Goal: Task Accomplishment & Management: Complete application form

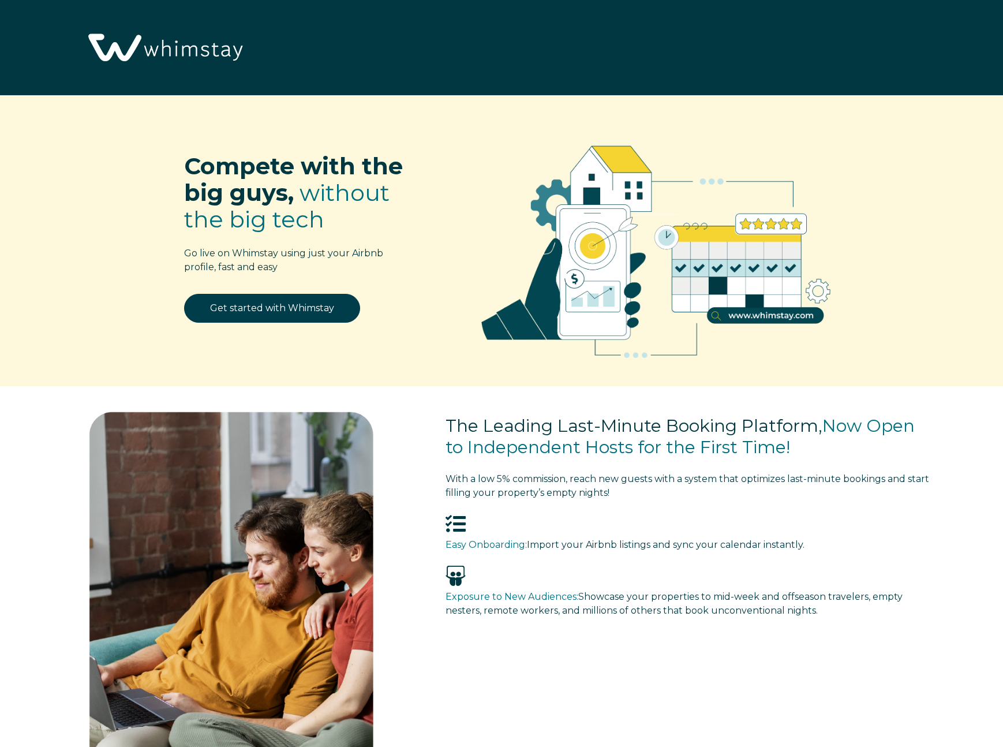
select select "CA"
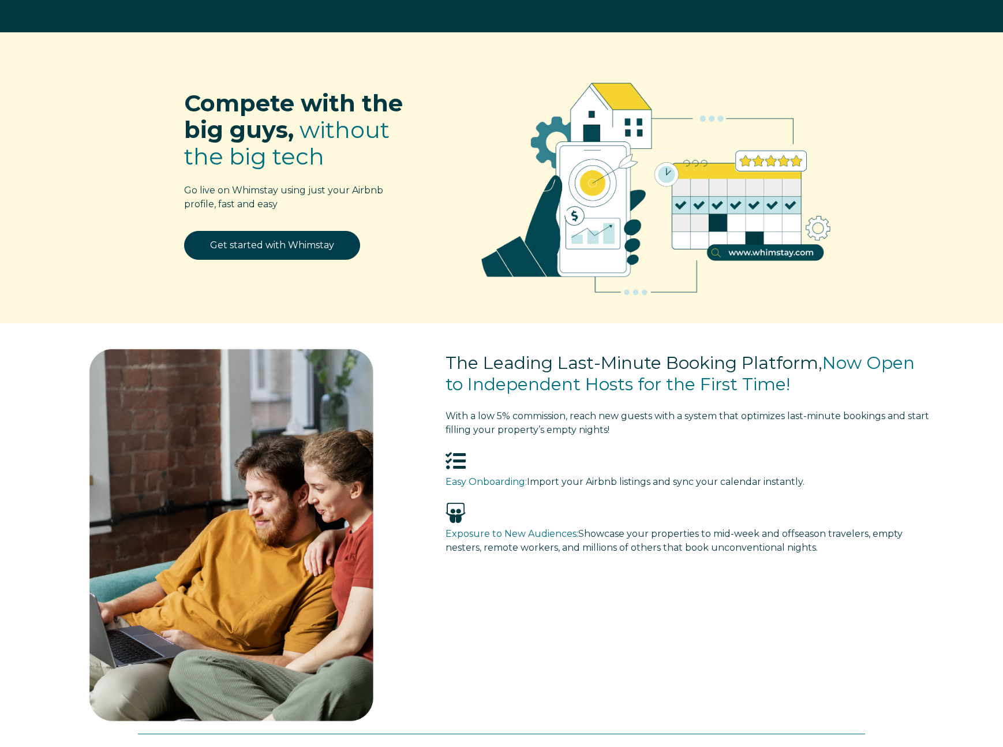
scroll to position [58, 0]
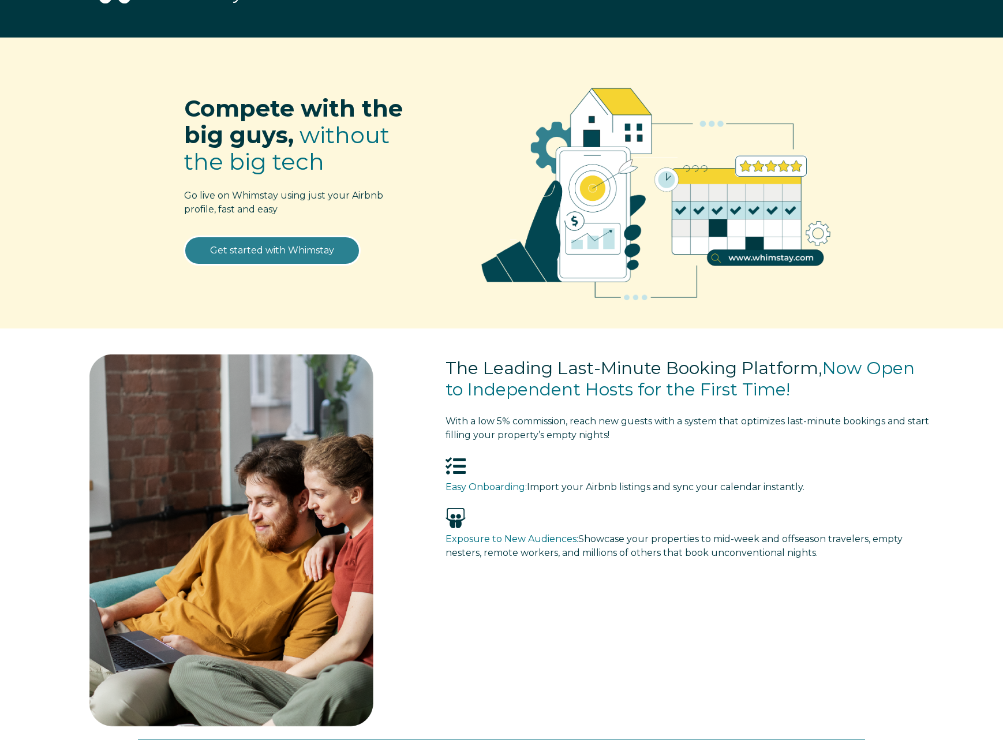
click at [317, 251] on link "Get started with Whimstay" at bounding box center [272, 250] width 176 height 29
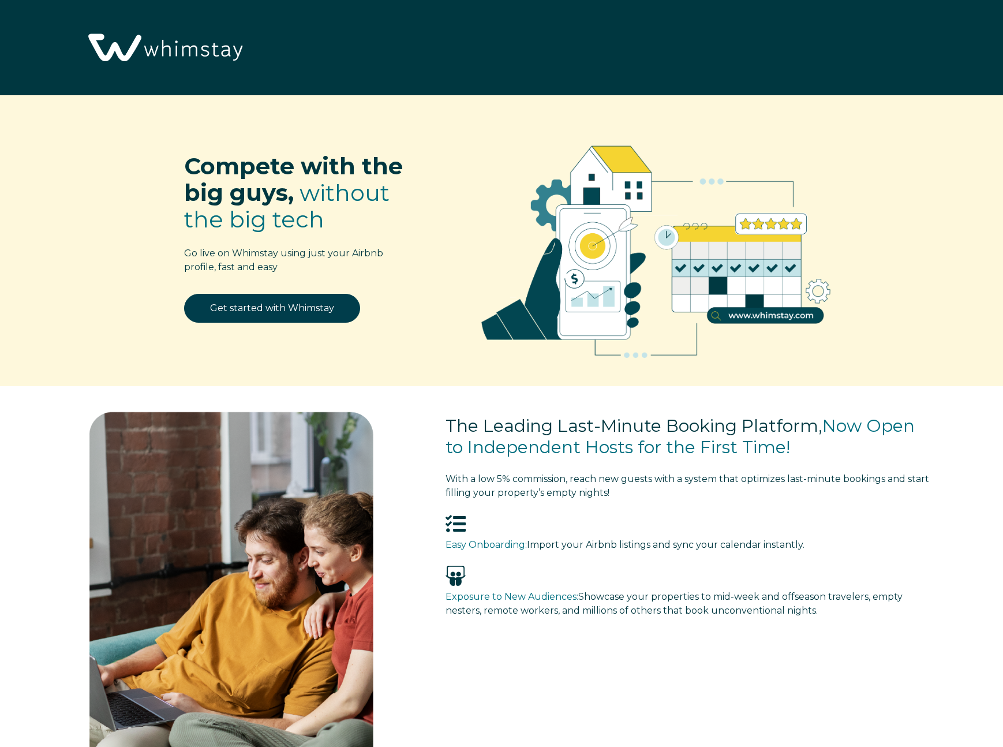
select select "CA"
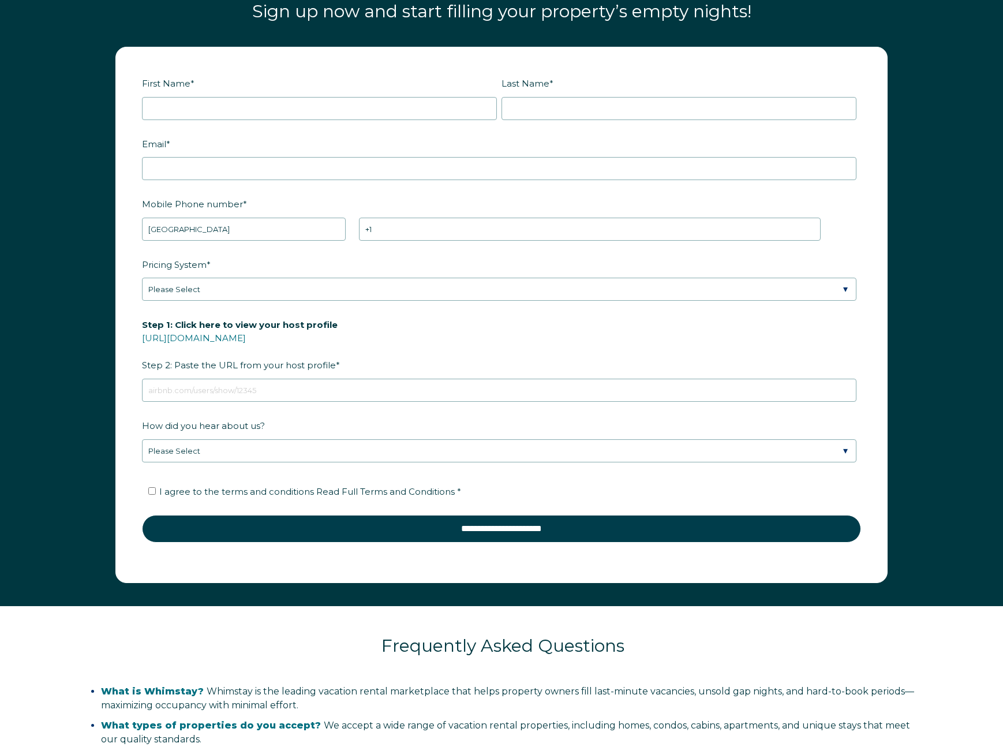
scroll to position [1546, 0]
click at [304, 109] on input "First Name *" at bounding box center [319, 108] width 355 height 23
type input "Mattaniah"
type input "Yip"
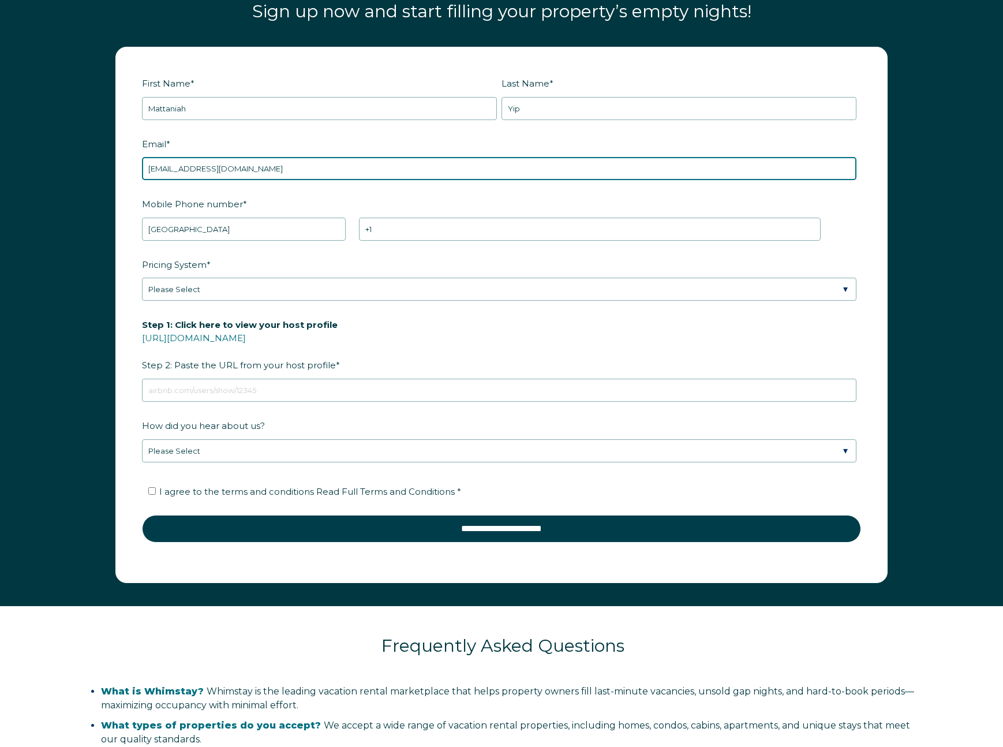
click at [252, 164] on input "yipster24@gmail.com" at bounding box center [499, 168] width 715 height 23
type input "info@homebasestays.com"
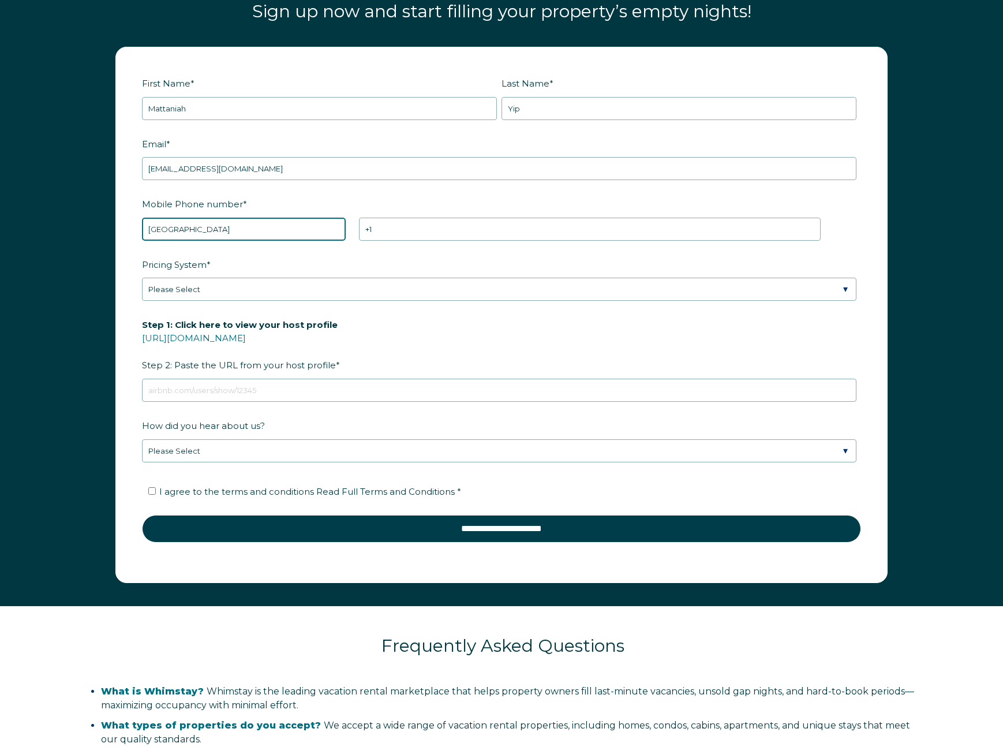
click at [216, 230] on select "* Afghanistan (‫افغانستان‬‎) Albania (Shqipëri) Algeria (‫الجزائر‬‎) American S…" at bounding box center [244, 229] width 204 height 23
select select "US"
click at [142, 218] on select "* Afghanistan (‫افغانستان‬‎) Albania (Shqipëri) Algeria (‫الجزائر‬‎) American S…" at bounding box center [244, 229] width 204 height 23
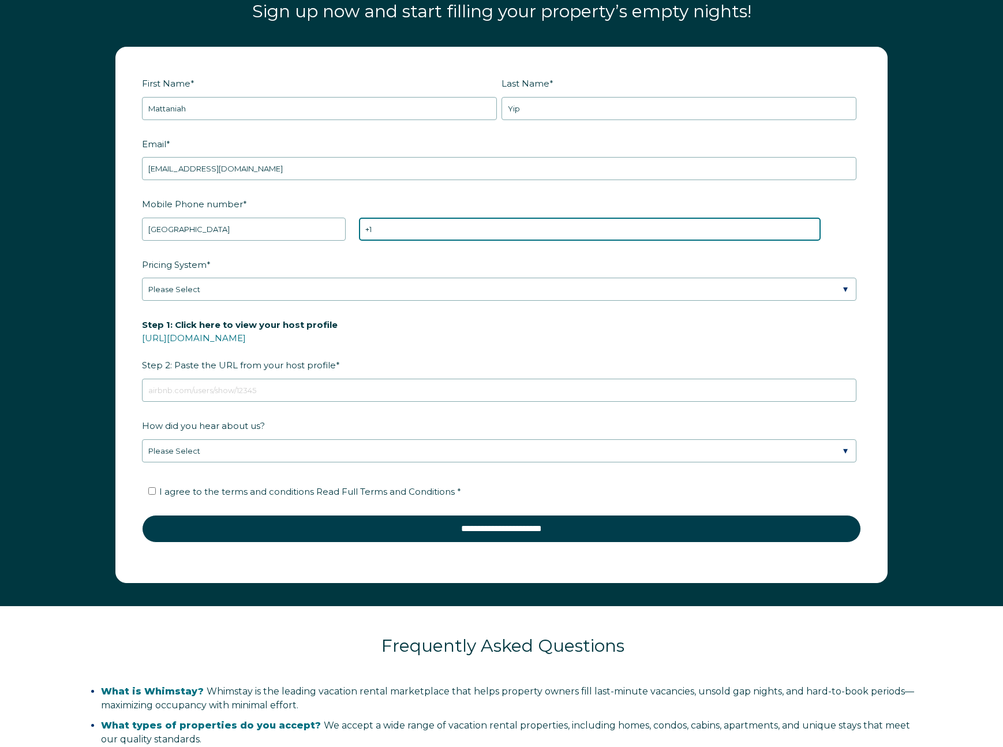
click at [418, 236] on input "+1" at bounding box center [590, 229] width 462 height 23
click at [418, 230] on input "+1" at bounding box center [590, 229] width 462 height 23
type input "+1 3238393588"
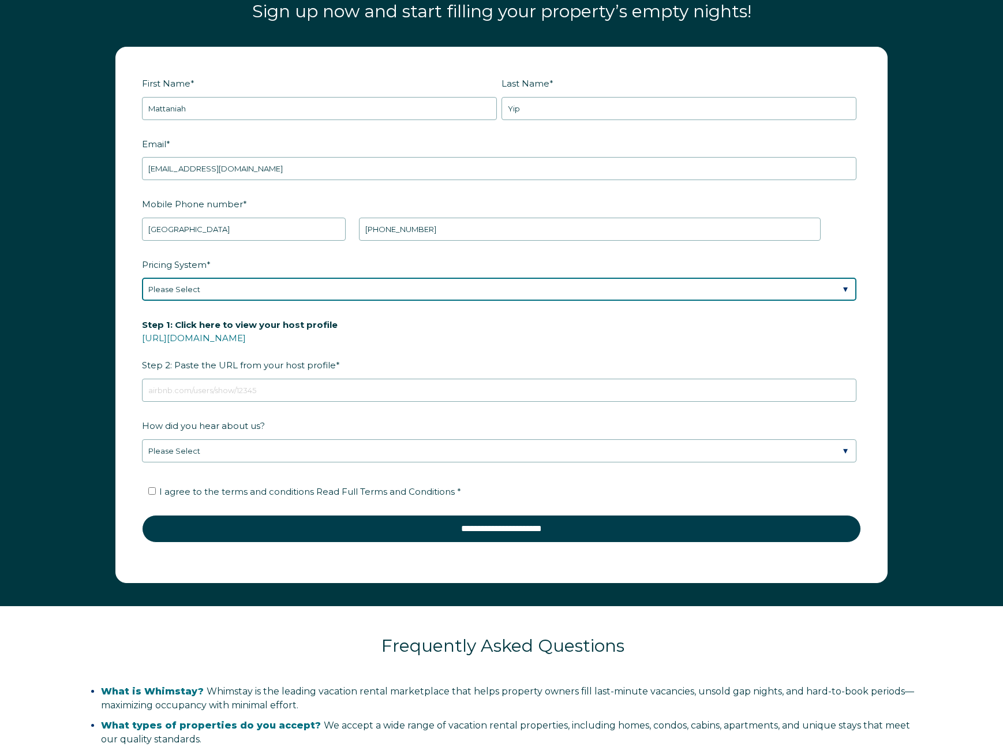
click at [364, 284] on select "Please Select Manual Airbnb Smart Pricing PriceLabs Wheelhouse Beyond Pricing 3…" at bounding box center [499, 289] width 715 height 23
select select "PriceLabs"
click at [142, 278] on select "Please Select Manual Airbnb Smart Pricing PriceLabs Wheelhouse Beyond Pricing 3…" at bounding box center [499, 289] width 715 height 23
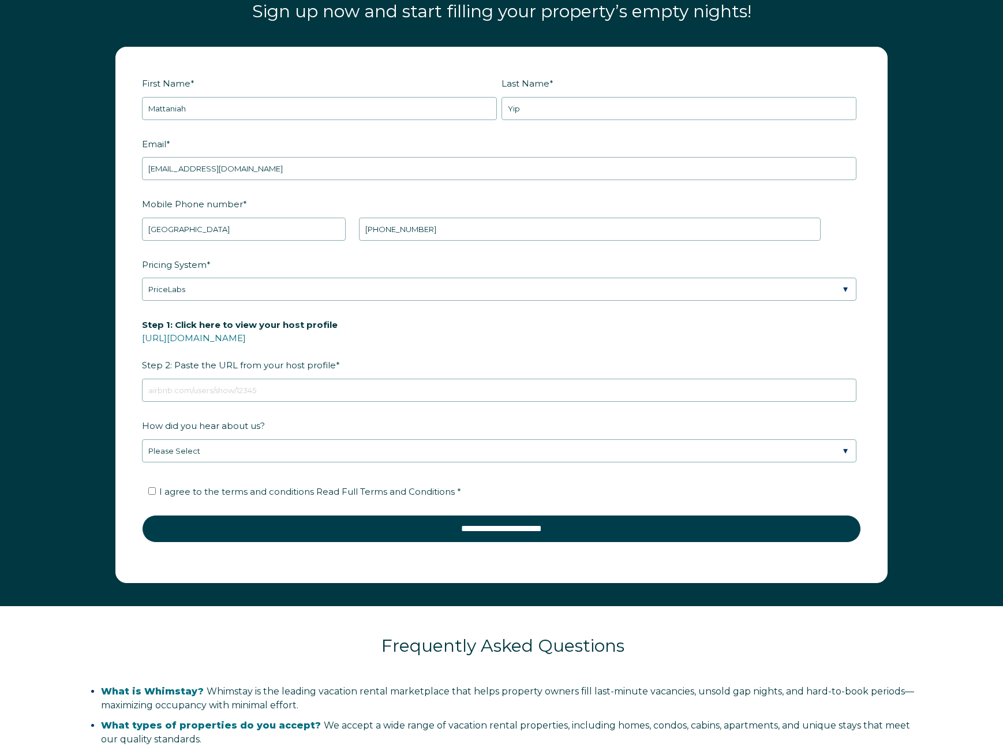
drag, startPoint x: 270, startPoint y: 336, endPoint x: 760, endPoint y: 0, distance: 594.6
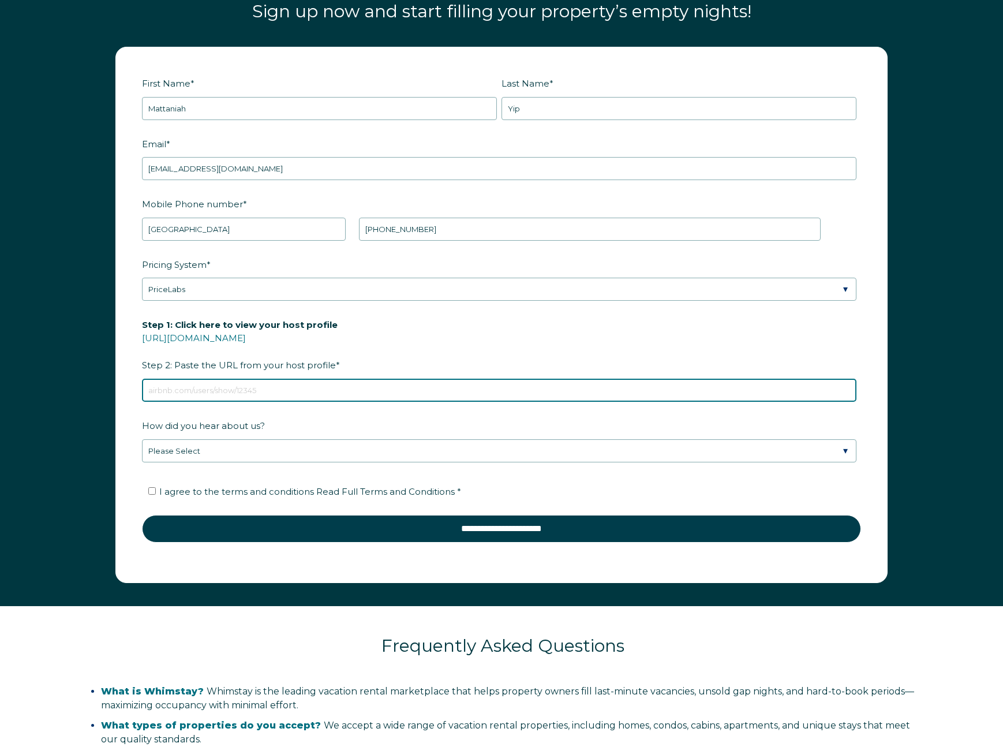
click at [271, 390] on input "Step 1: Click here to view your host profile https://www.airbnb.com/users/show/…" at bounding box center [499, 390] width 715 height 23
paste input "https://www.airbnb.com/users/show/117208468"
type input "https://www.airbnb.com/users/show/117208468"
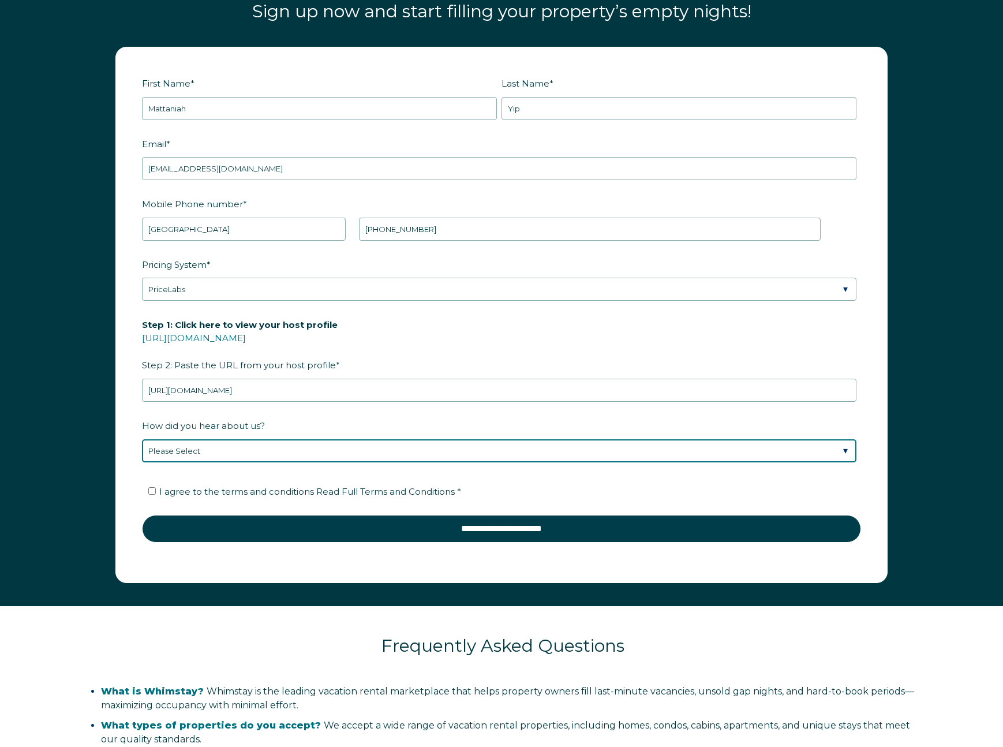
click at [226, 448] on select "Please Select Discovered Whimstay at an event or conference Found Whimstay thro…" at bounding box center [499, 450] width 715 height 23
select select "Podcast"
click at [142, 439] on select "Please Select Discovered Whimstay at an event or conference Found Whimstay thro…" at bounding box center [499, 450] width 715 height 23
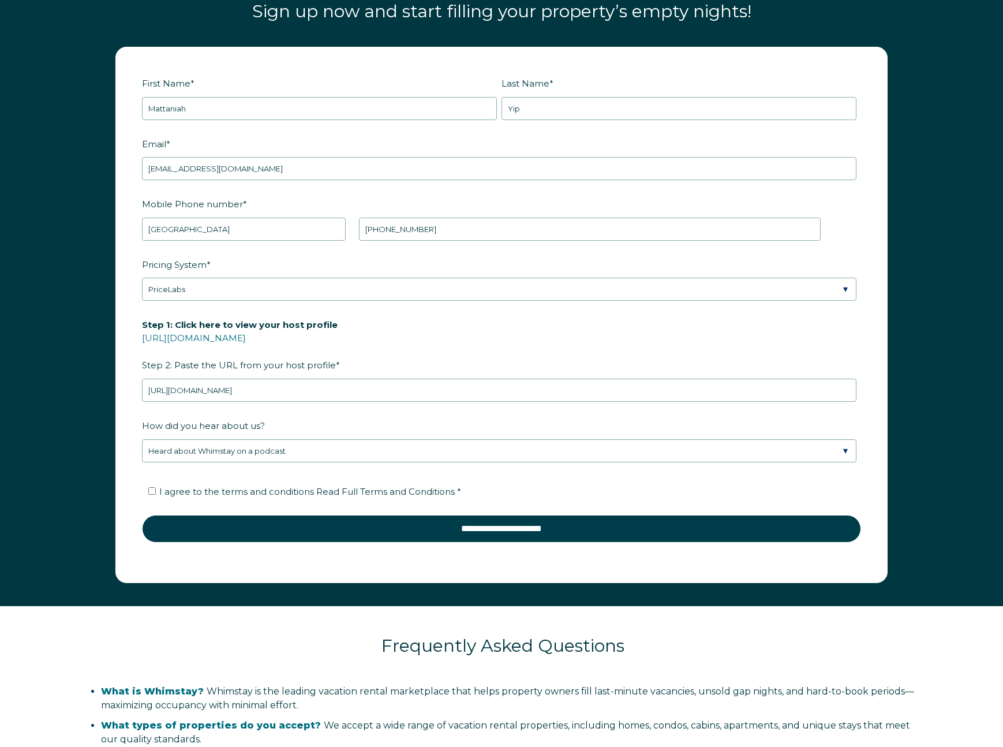
click at [159, 489] on span "I agree to the terms and conditions Read Full Terms and Conditions *" at bounding box center [310, 491] width 302 height 11
click at [156, 489] on input "I agree to the terms and conditions Read Full Terms and Conditions *" at bounding box center [152, 491] width 8 height 8
checkbox input "true"
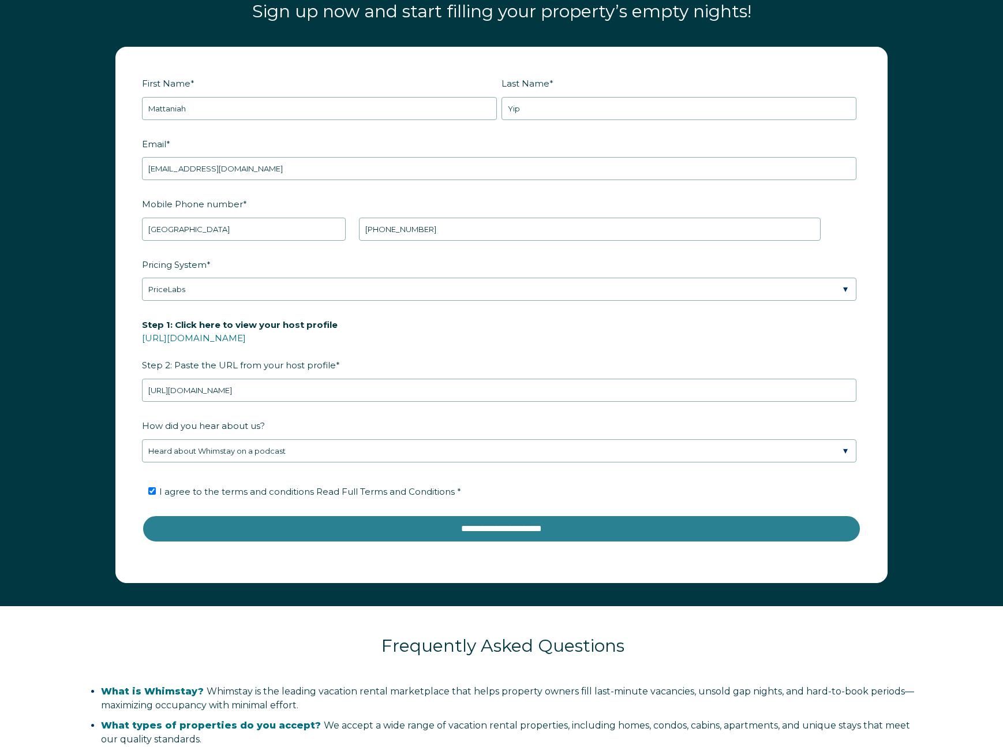
click at [178, 517] on input "**********" at bounding box center [501, 529] width 719 height 28
click at [179, 519] on input "**********" at bounding box center [501, 529] width 719 height 28
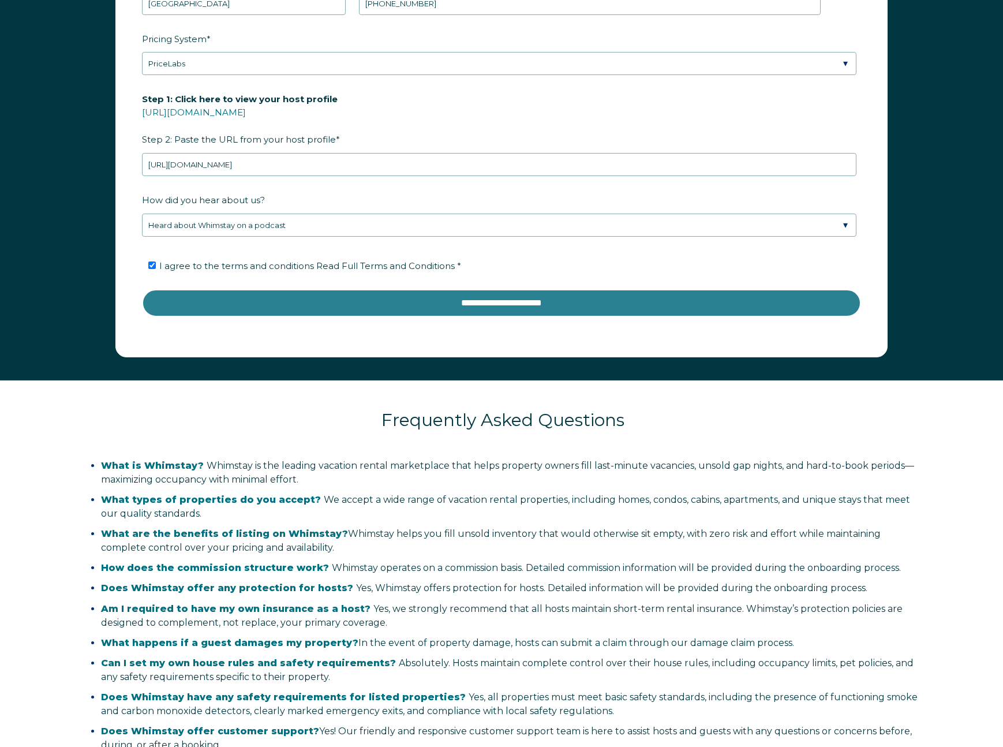
scroll to position [1534, 0]
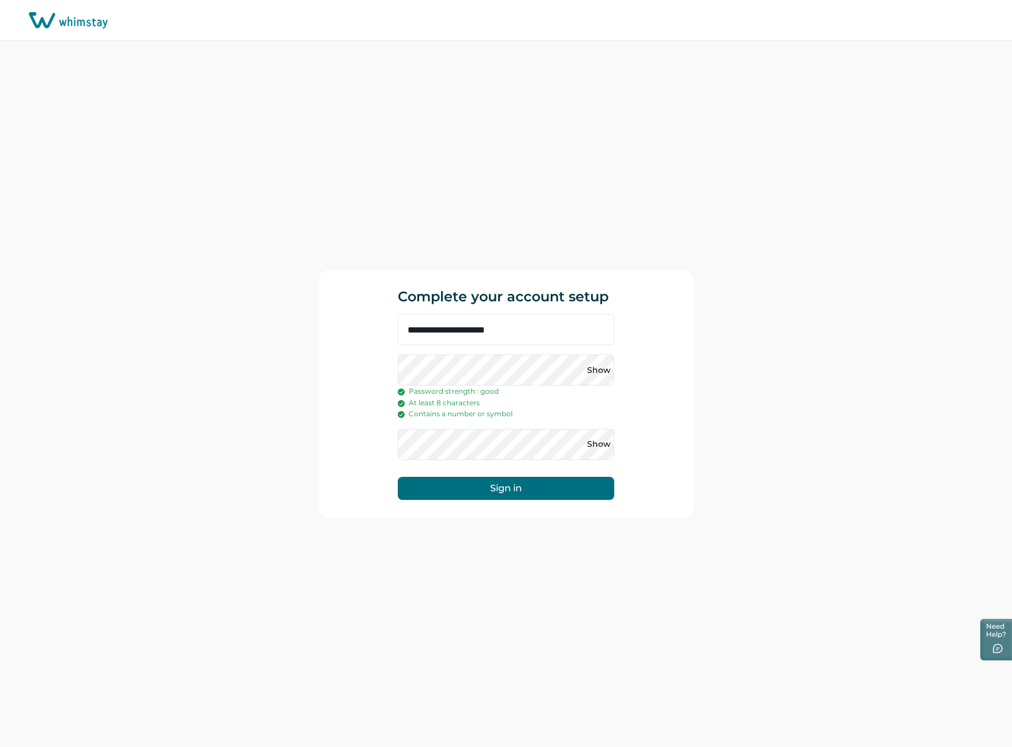
click at [507, 489] on button "Sign in" at bounding box center [506, 488] width 216 height 23
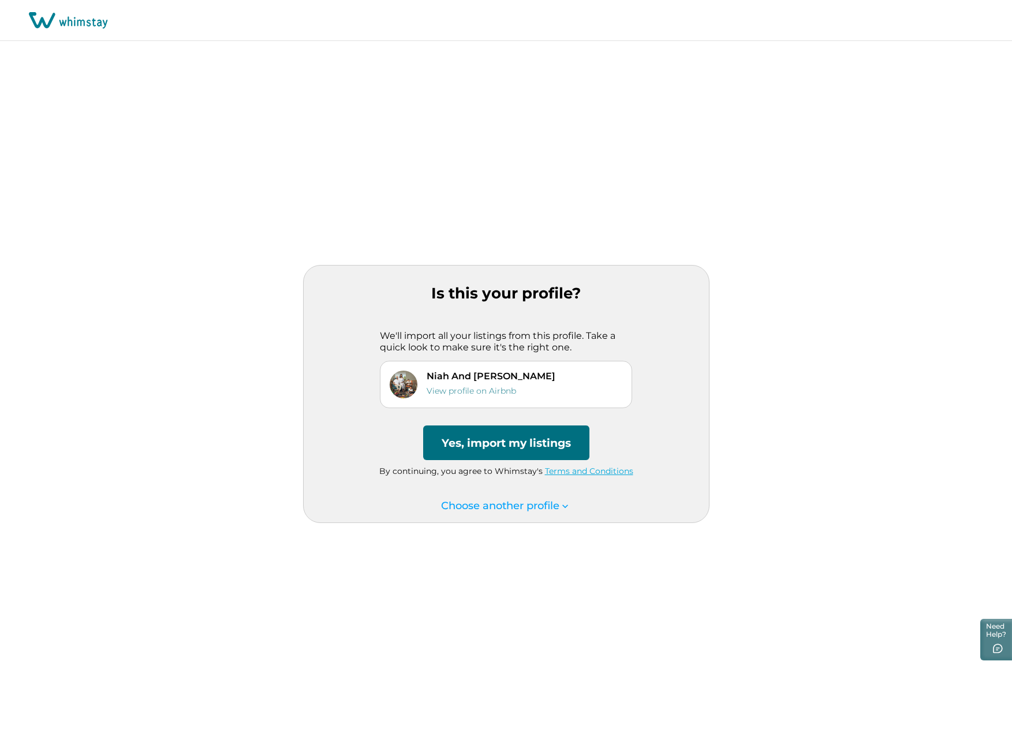
click at [530, 446] on button "Yes, import my listings" at bounding box center [506, 442] width 166 height 35
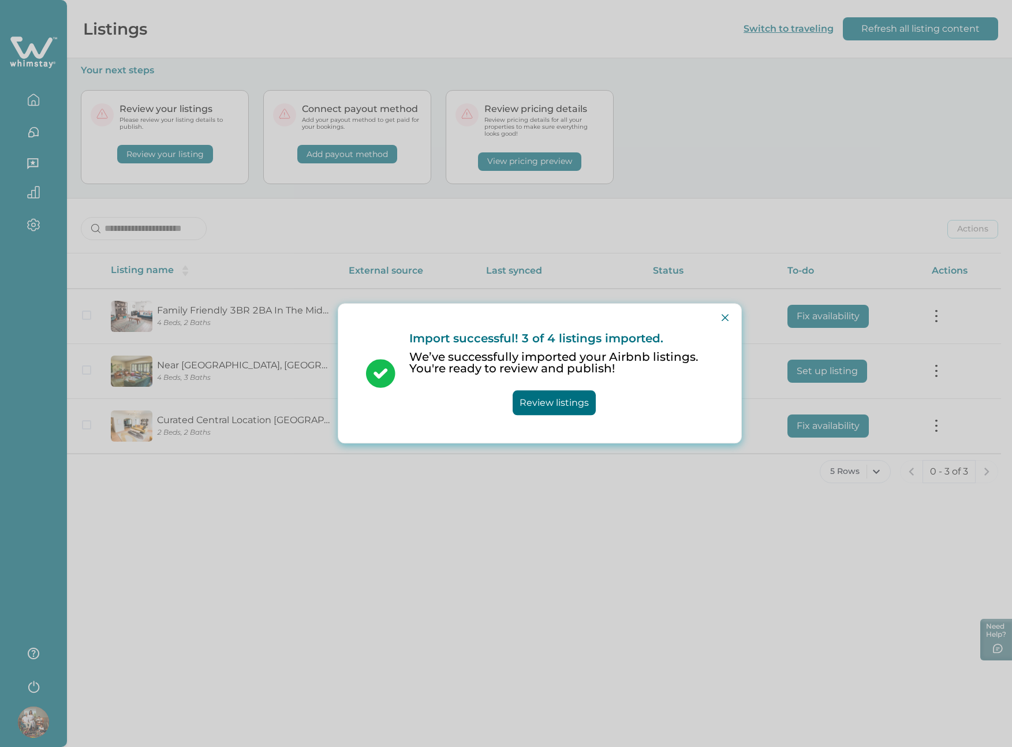
click at [552, 409] on button "Review listings" at bounding box center [554, 403] width 83 height 25
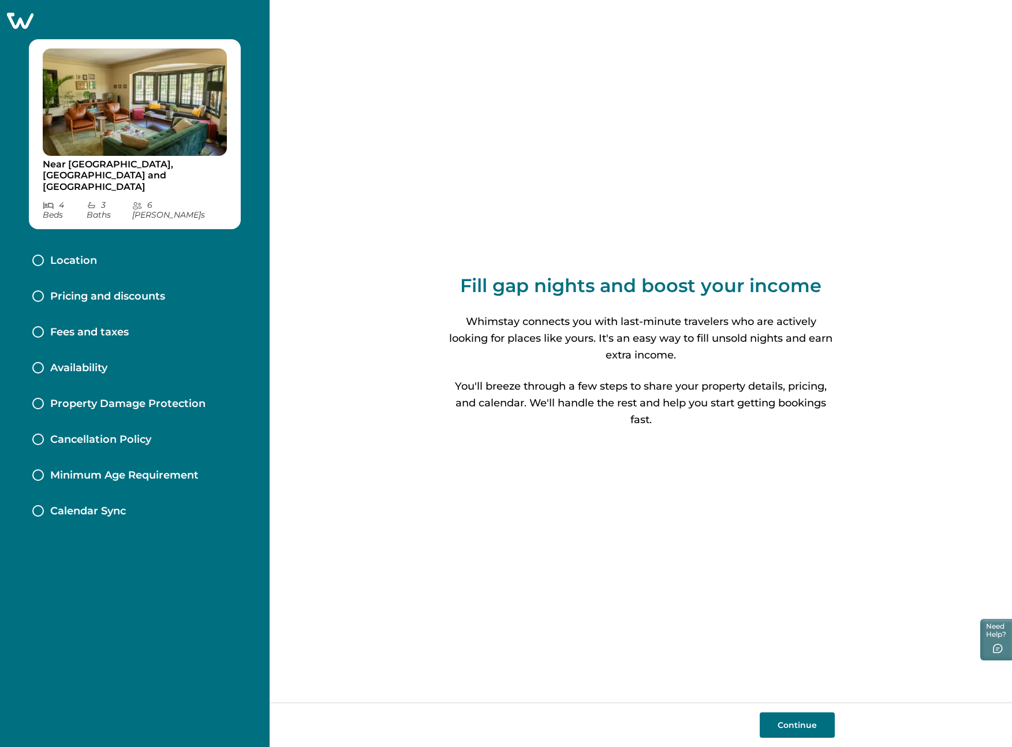
click at [794, 719] on button "Continue" at bounding box center [797, 724] width 75 height 25
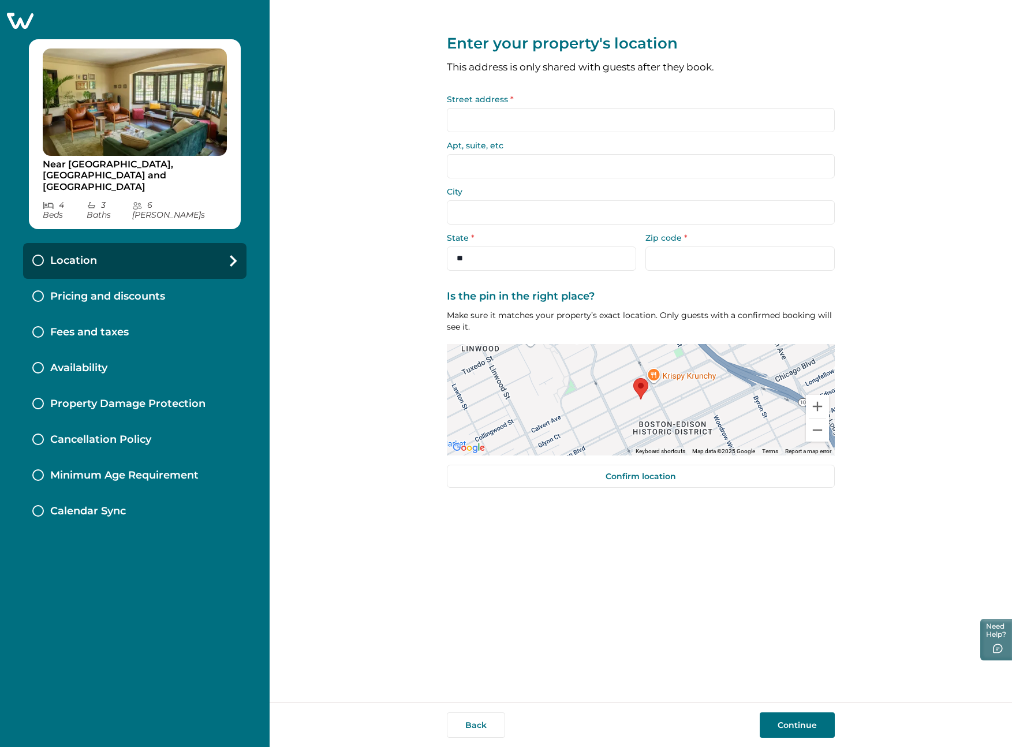
click at [579, 125] on input "Street address *" at bounding box center [641, 120] width 388 height 24
type input "**********"
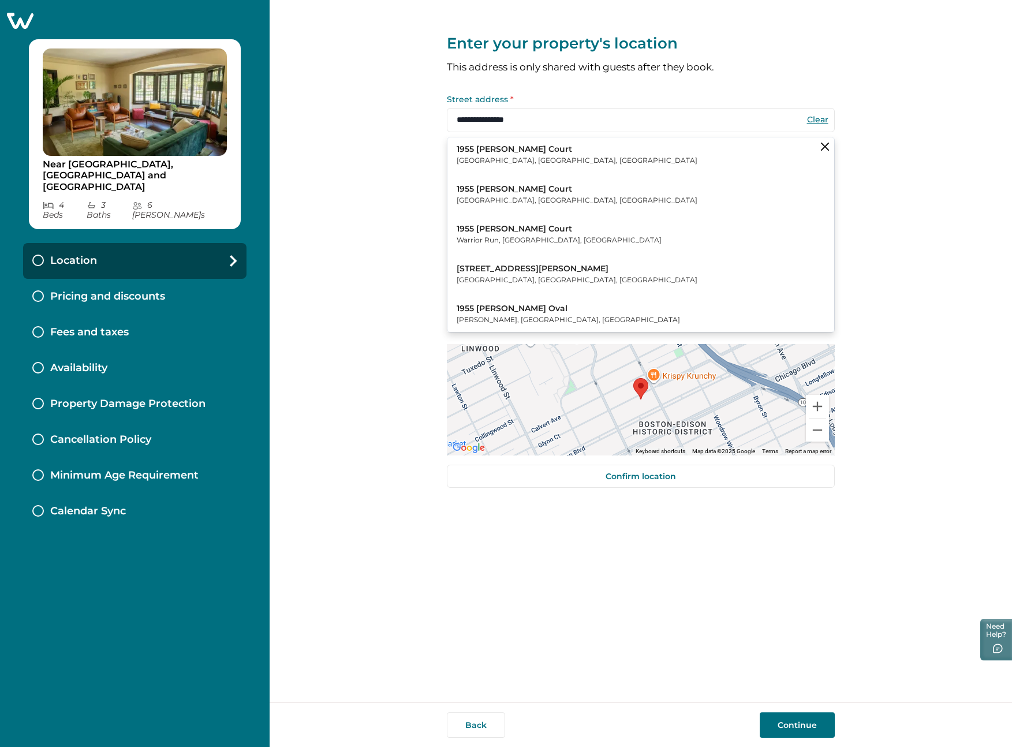
click at [533, 148] on button "1955 Glynn Court Detroit, MI, USA" at bounding box center [640, 154] width 387 height 35
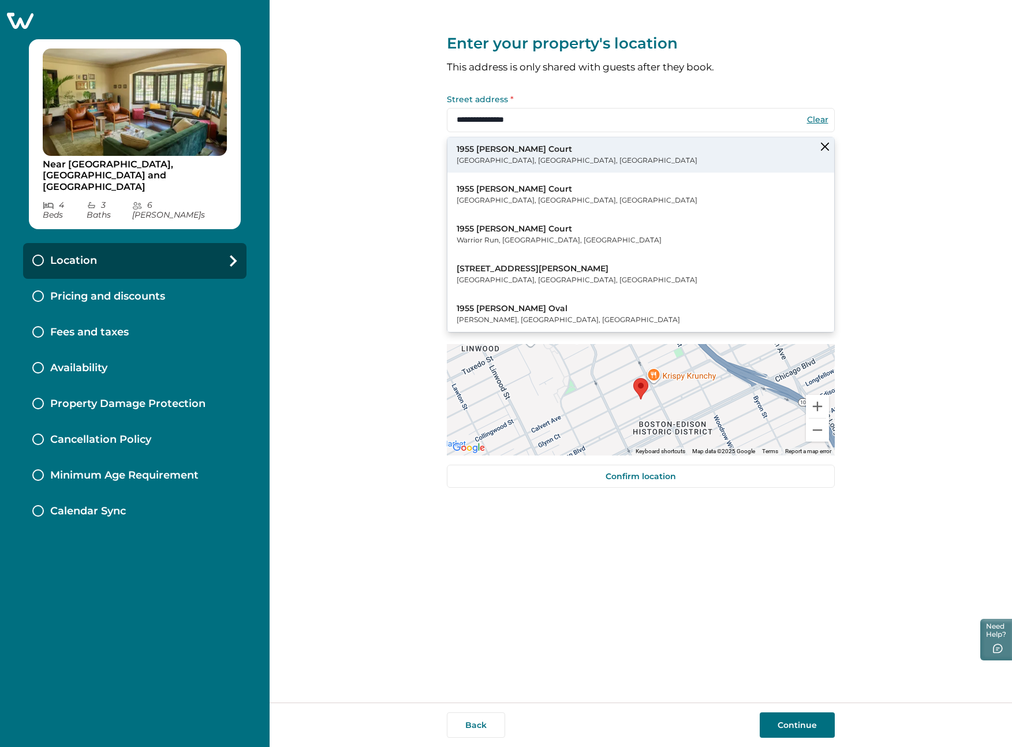
type input "**********"
type input "*******"
select select "**"
type input "*****"
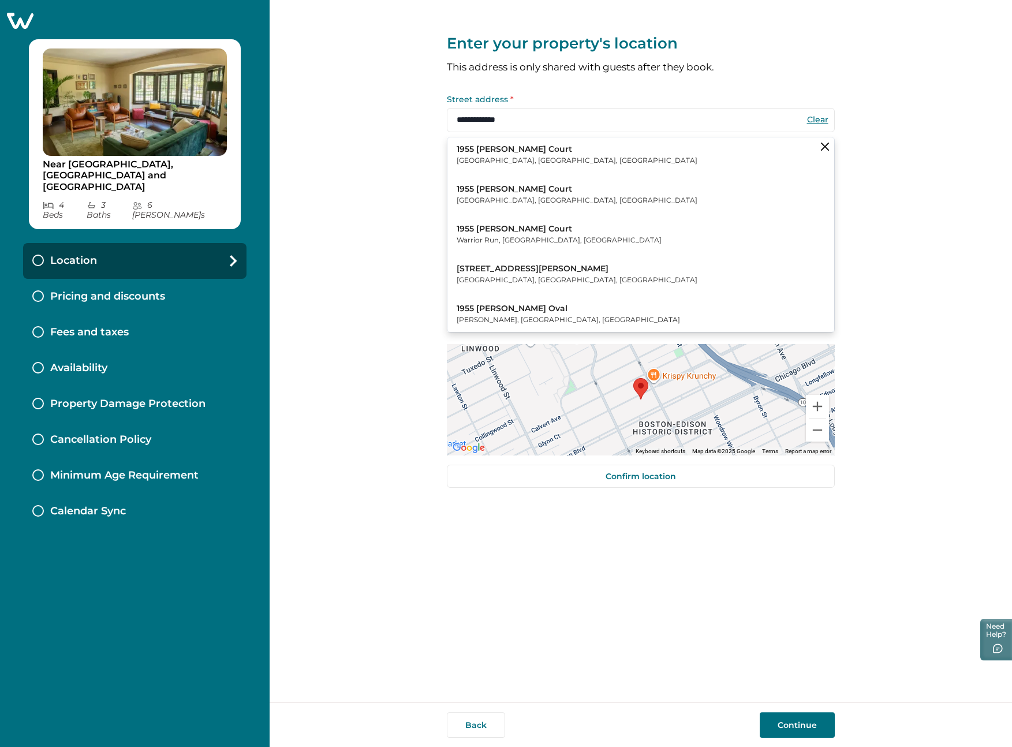
click at [500, 152] on div "Apt, suite, etc" at bounding box center [641, 159] width 388 height 37
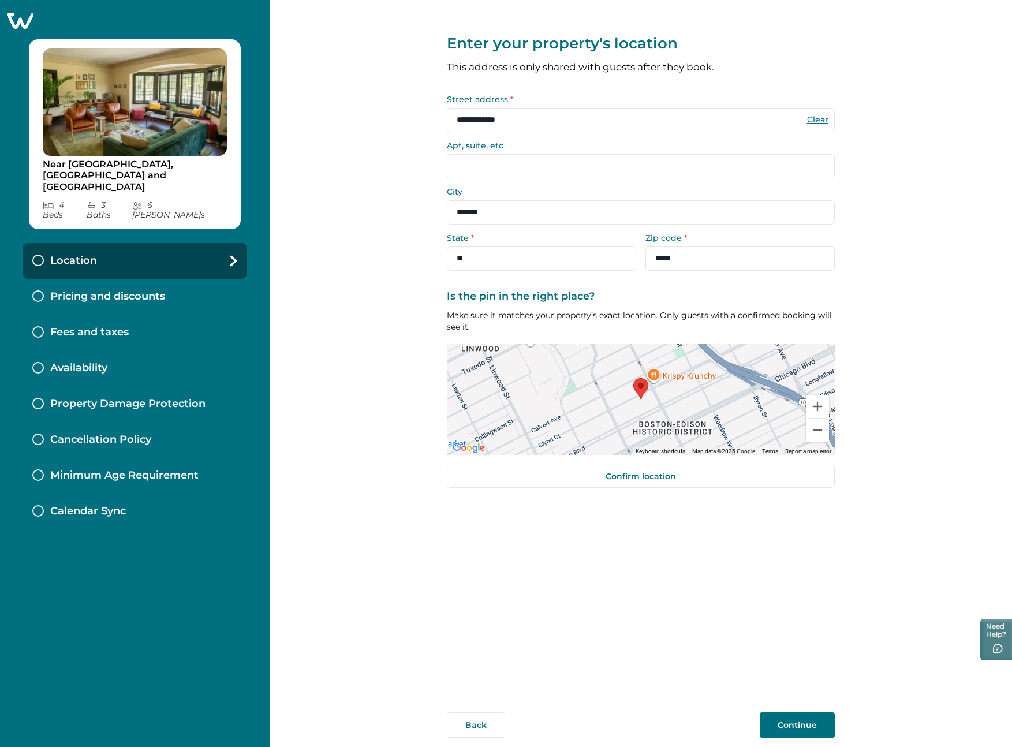
click at [808, 717] on button "Continue" at bounding box center [797, 724] width 75 height 25
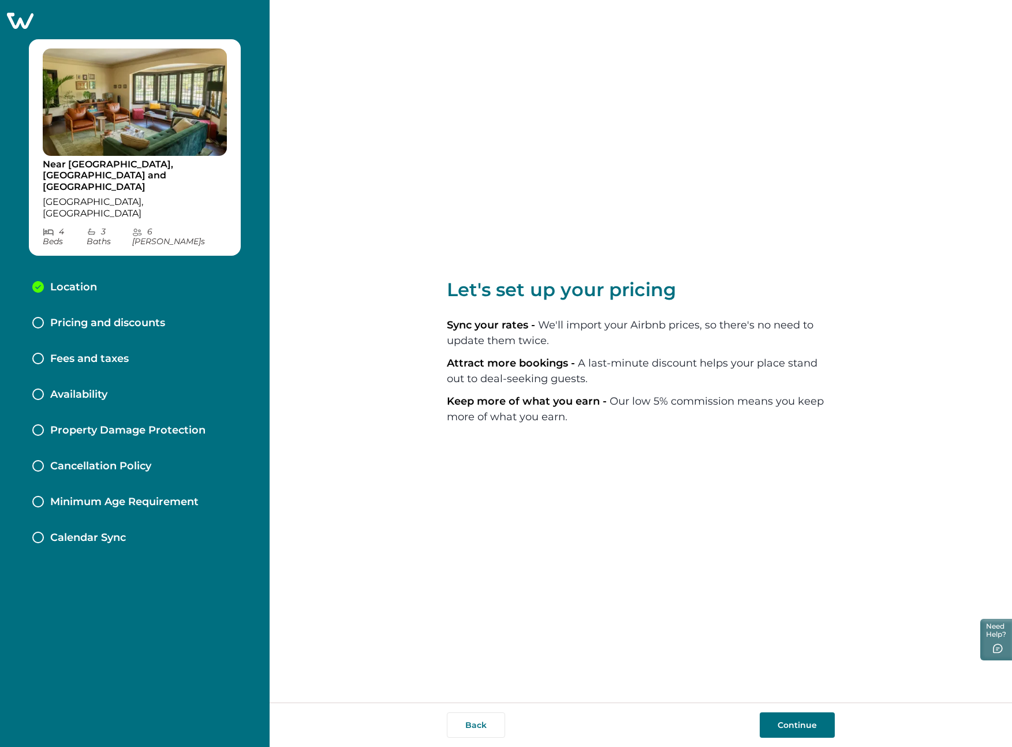
click at [796, 722] on button "Continue" at bounding box center [797, 724] width 75 height 25
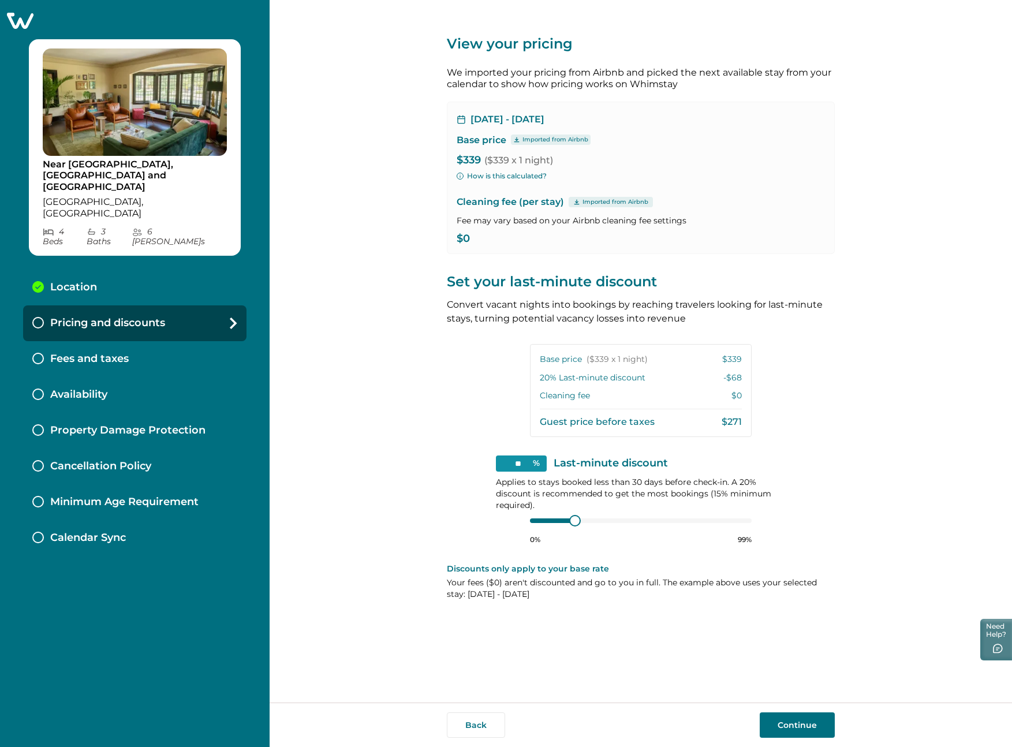
click at [797, 719] on button "Continue" at bounding box center [797, 724] width 75 height 25
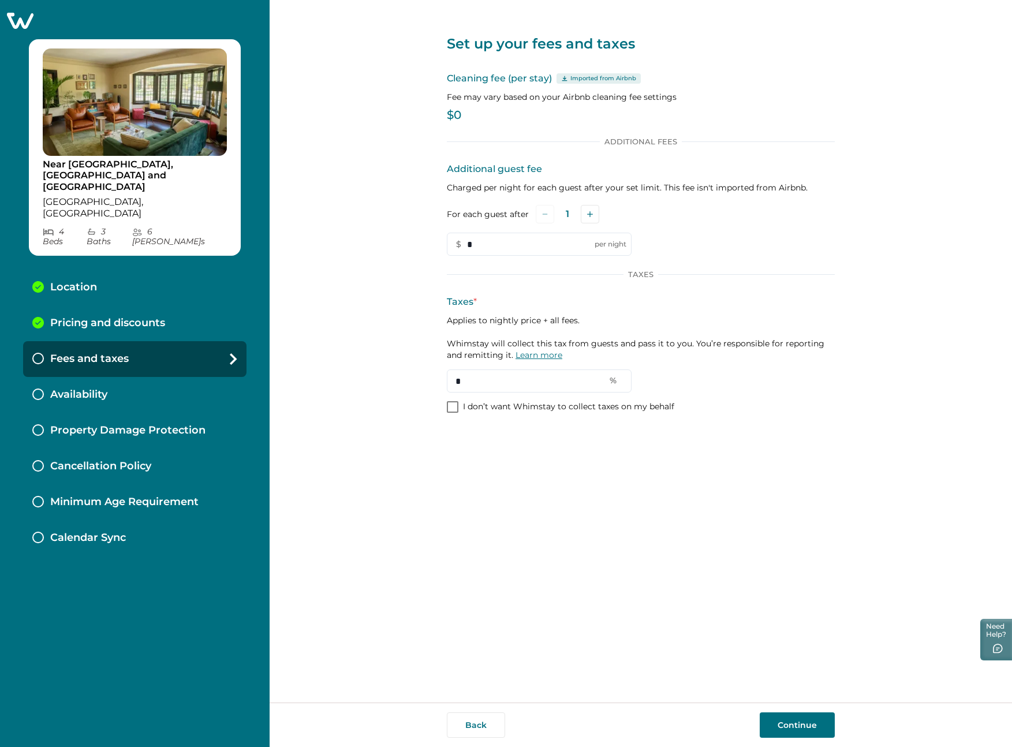
click at [540, 356] on link "Learn more" at bounding box center [538, 355] width 47 height 10
drag, startPoint x: 479, startPoint y: 379, endPoint x: 435, endPoint y: 371, distance: 45.2
click at [435, 371] on div "Set up your fees and taxes Cleaning fee (per stay) Imported from Airbnb Fee may…" at bounding box center [641, 351] width 742 height 702
type input "*"
click at [853, 374] on div "Set up your fees and taxes Cleaning fee (per stay) Imported from Airbnb Fee may…" at bounding box center [641, 351] width 742 height 702
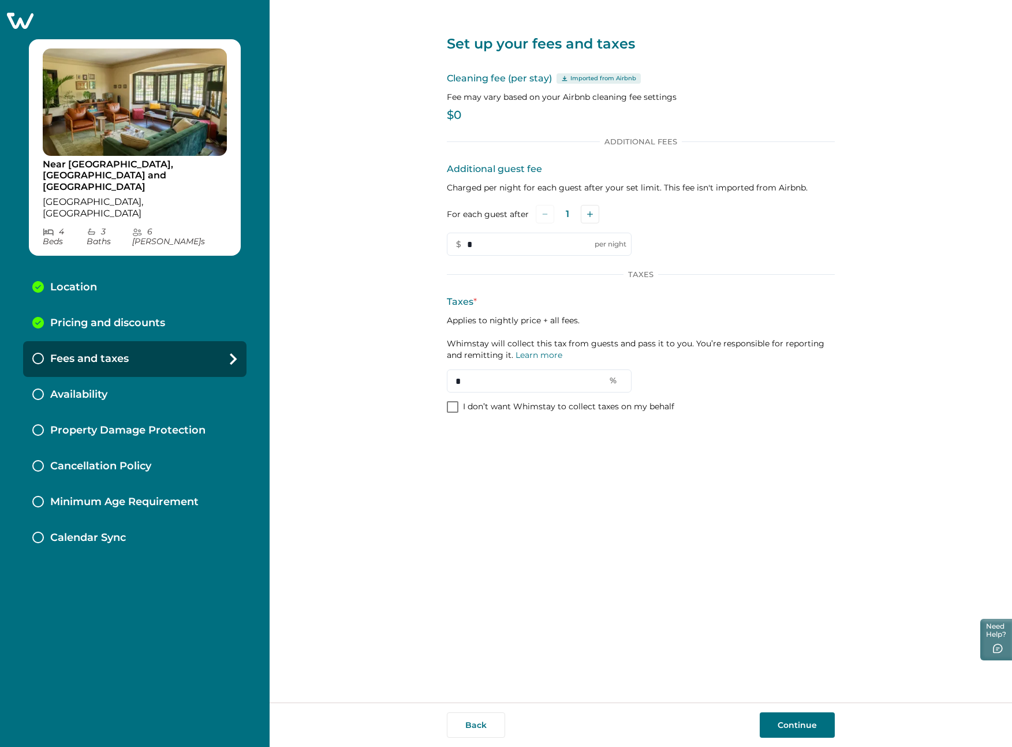
click at [799, 716] on button "Continue" at bounding box center [797, 724] width 75 height 25
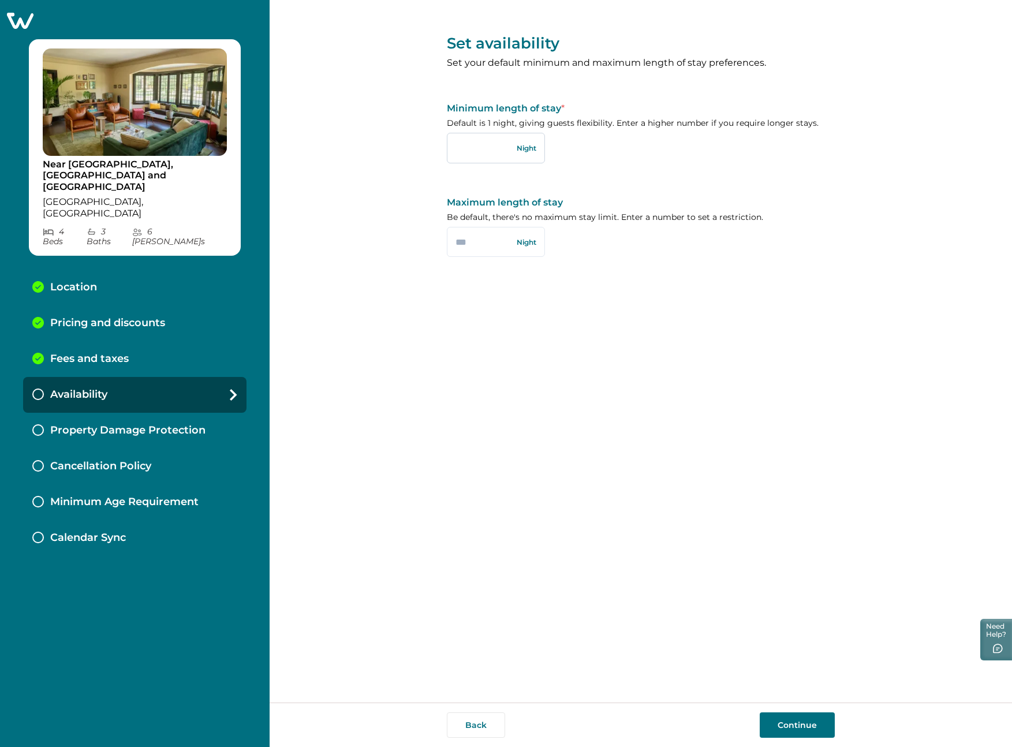
click at [511, 145] on input "text" at bounding box center [496, 148] width 98 height 30
type input "*"
click at [664, 290] on div "Set availability Set your default minimum and maximum length of stay preference…" at bounding box center [641, 351] width 388 height 702
click at [790, 716] on button "Continue" at bounding box center [797, 724] width 75 height 25
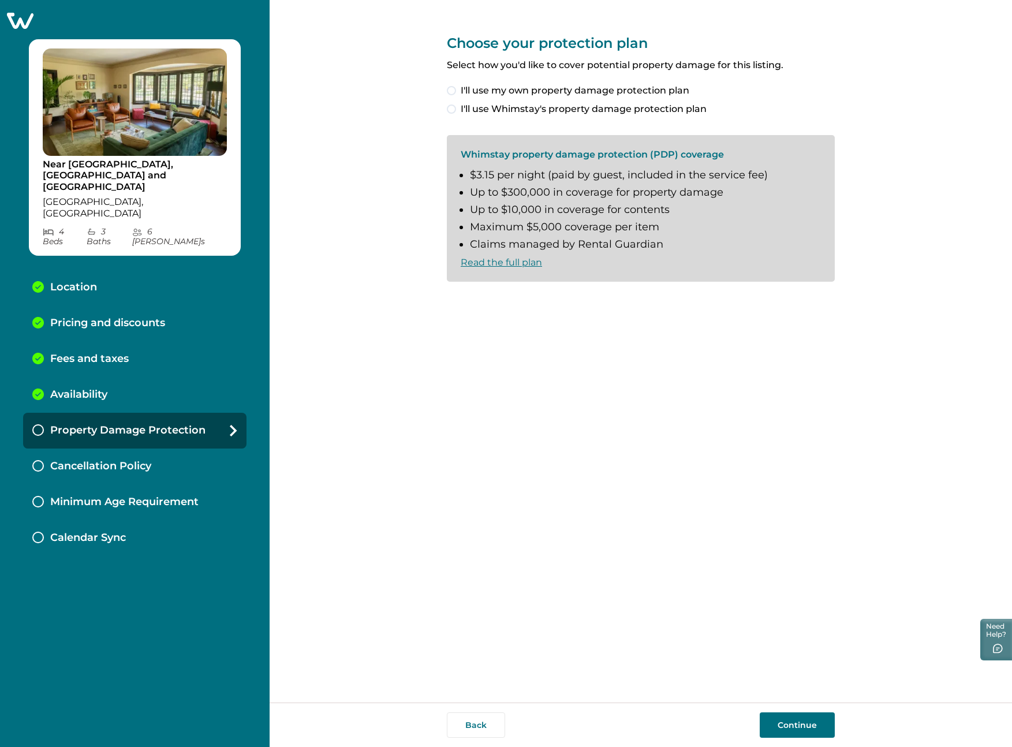
click at [491, 110] on span "I'll use Whimstay's property damage protection plan" at bounding box center [584, 109] width 246 height 14
click at [445, 304] on div "Choose your protection plan Select how you'd like to cover potential property d…" at bounding box center [641, 351] width 742 height 702
click at [449, 304] on span at bounding box center [451, 300] width 9 height 9
click at [790, 720] on button "Continue" at bounding box center [797, 724] width 75 height 25
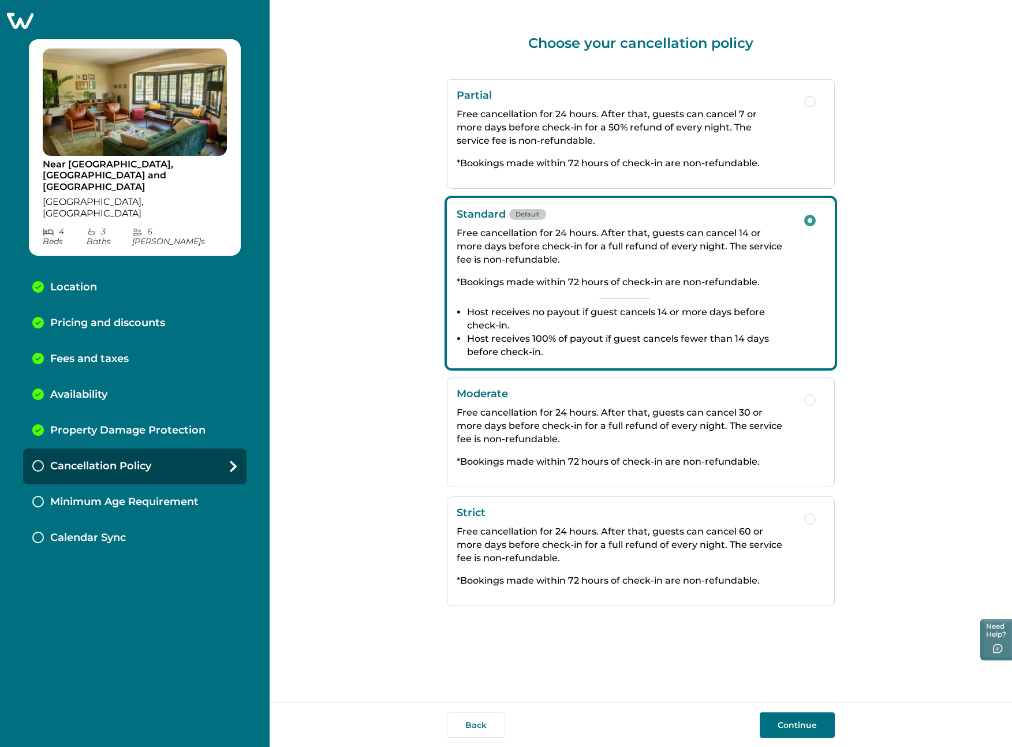
click at [789, 720] on button "Continue" at bounding box center [797, 724] width 75 height 25
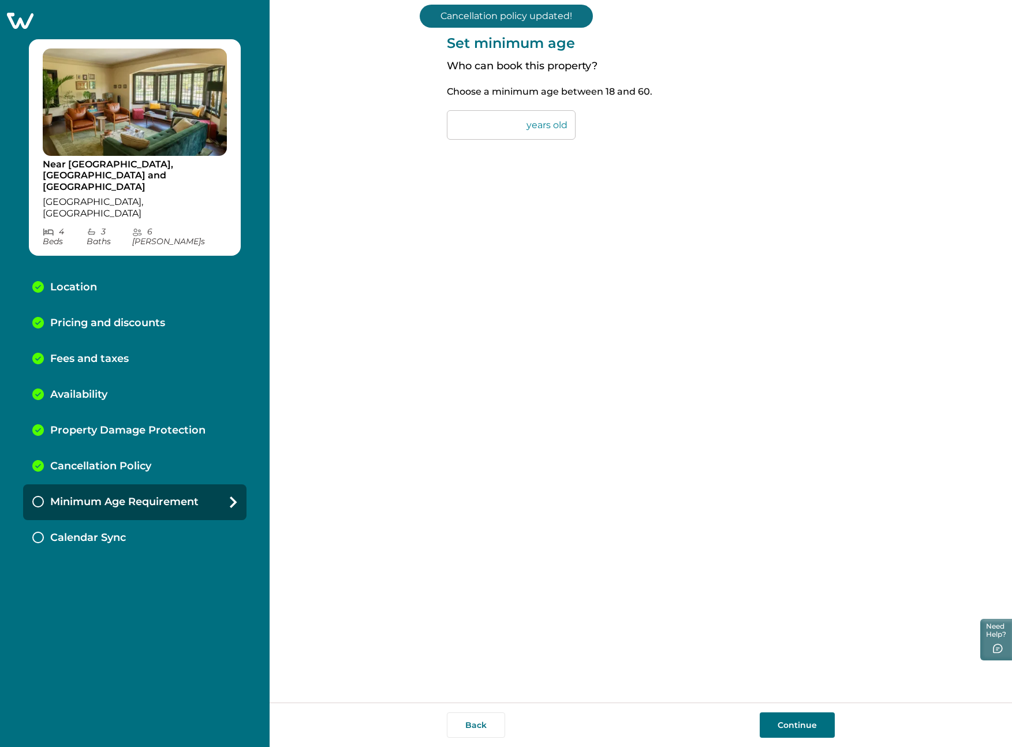
click at [789, 717] on button "Continue" at bounding box center [797, 724] width 75 height 25
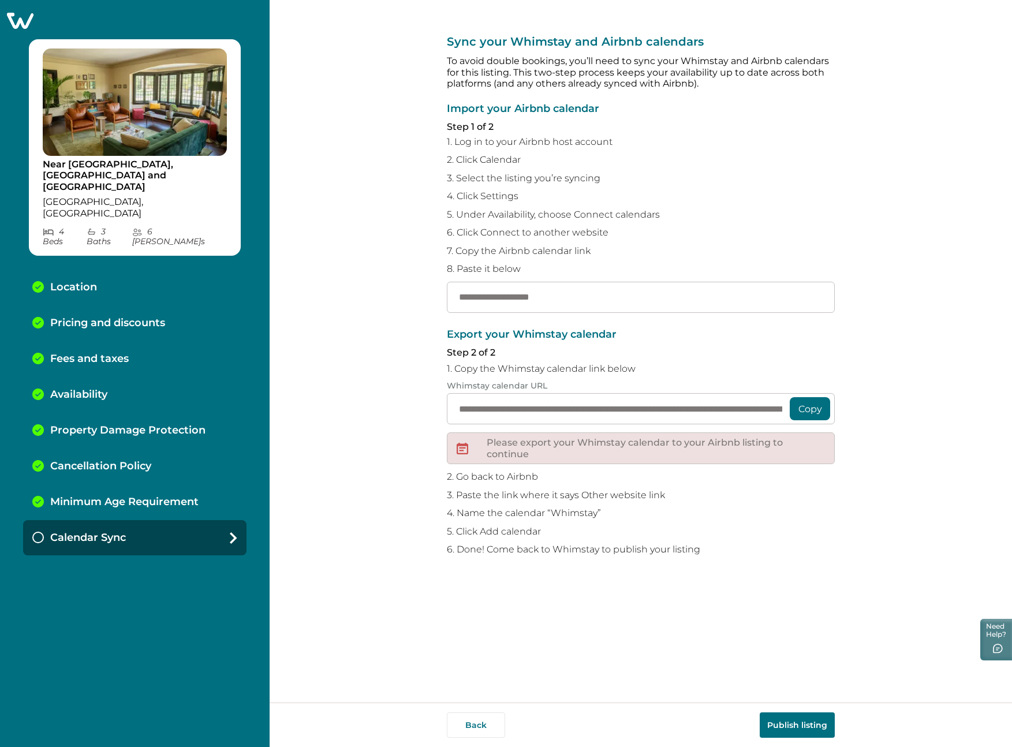
click at [806, 406] on button "Copy" at bounding box center [810, 408] width 40 height 23
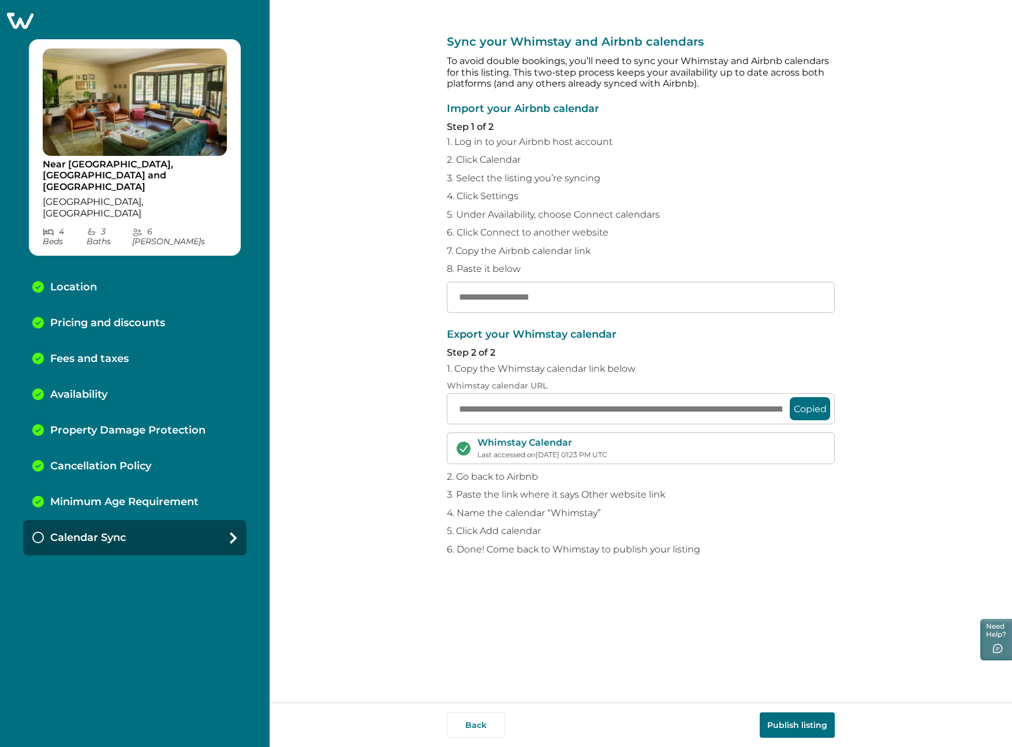
click at [802, 196] on p "4. Click Settings" at bounding box center [641, 196] width 388 height 12
click at [556, 294] on input "text" at bounding box center [641, 297] width 388 height 31
paste input "**********"
drag, startPoint x: 481, startPoint y: 298, endPoint x: 407, endPoint y: 297, distance: 73.9
click at [407, 297] on div "**********" at bounding box center [641, 351] width 742 height 702
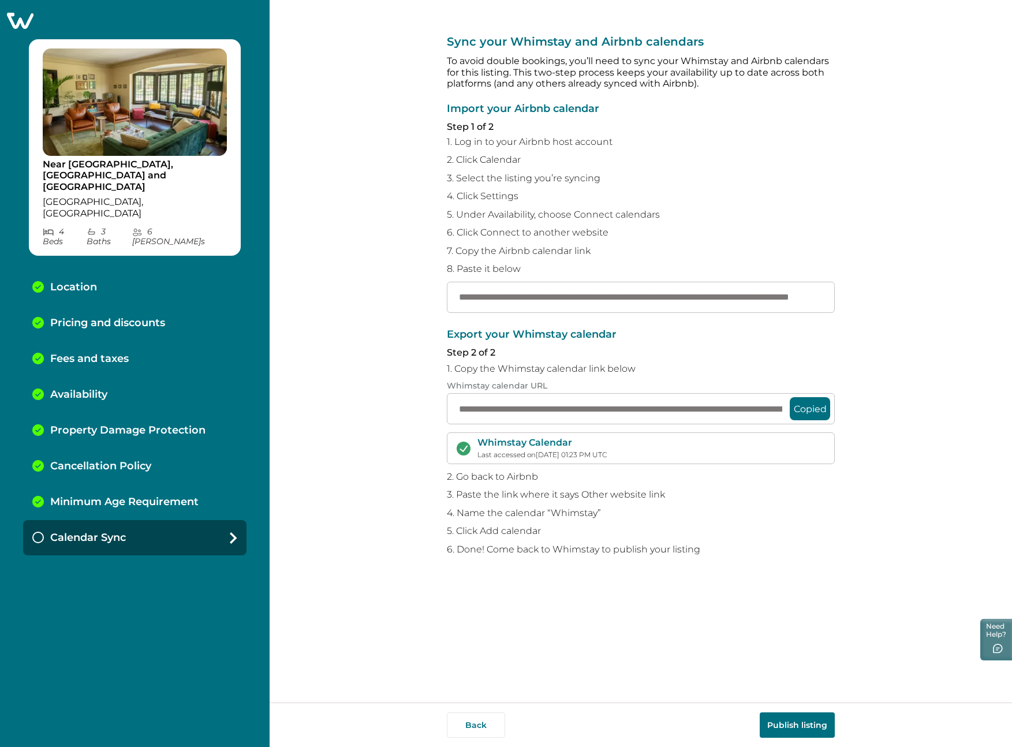
type input "**********"
click at [415, 298] on div "**********" at bounding box center [641, 351] width 742 height 702
click at [802, 411] on button "Copied" at bounding box center [810, 408] width 40 height 23
click at [807, 411] on button "Copied" at bounding box center [810, 408] width 40 height 23
click at [809, 724] on button "Publish listing" at bounding box center [797, 724] width 75 height 25
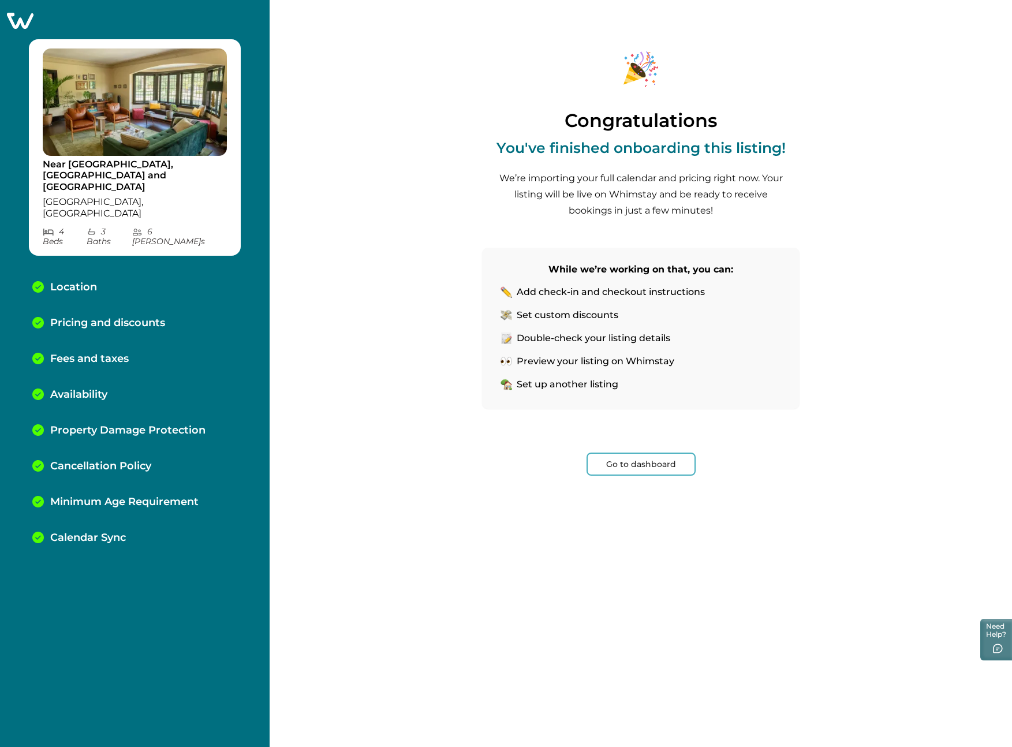
click at [646, 462] on button "Go to dashboard" at bounding box center [640, 464] width 109 height 23
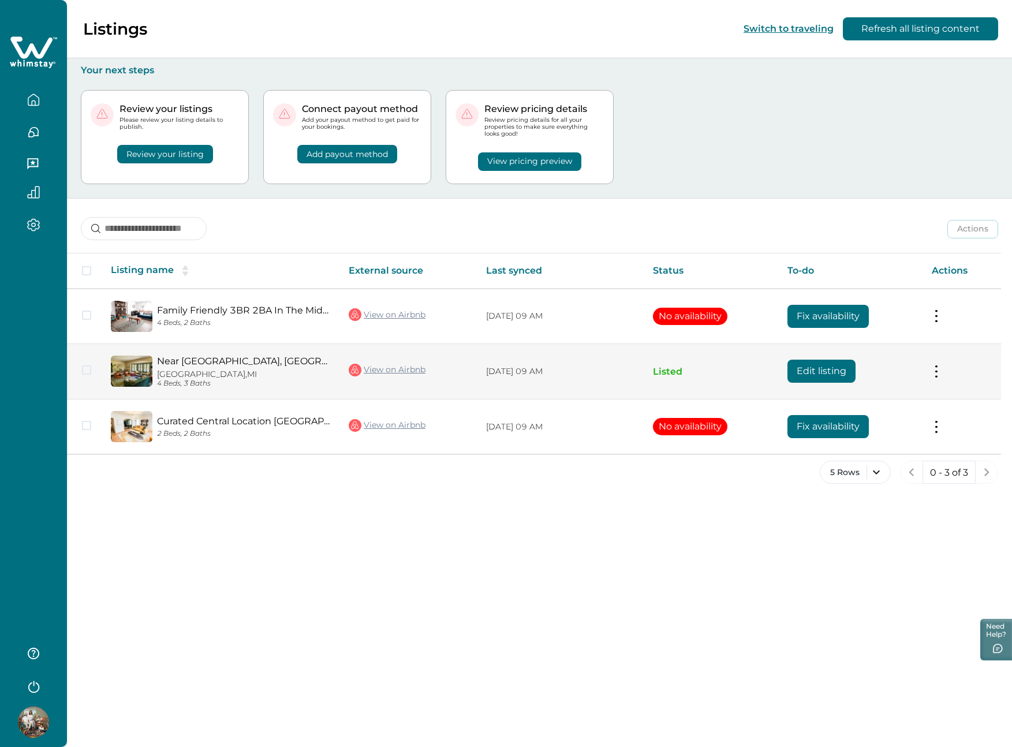
click at [934, 371] on button at bounding box center [936, 371] width 9 height 12
click at [850, 417] on button "View listing on Whimstay" at bounding box center [870, 423] width 132 height 21
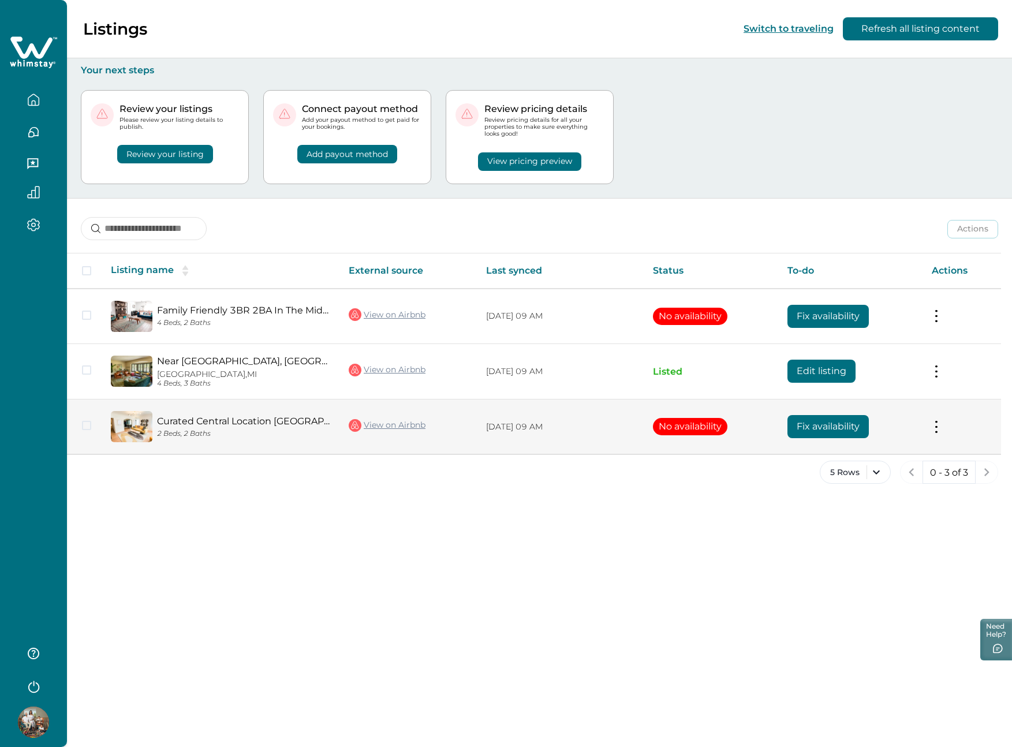
click at [96, 427] on td at bounding box center [84, 426] width 35 height 55
click at [87, 427] on span at bounding box center [86, 425] width 9 height 9
click at [821, 427] on button "Fix availability" at bounding box center [827, 426] width 81 height 23
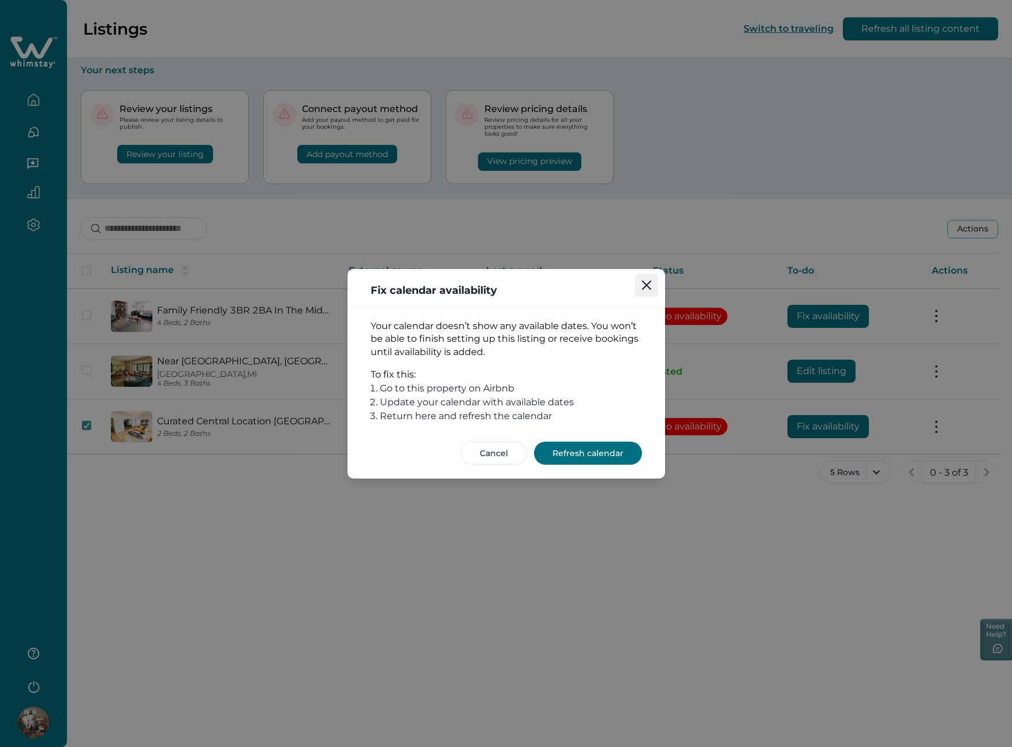
click at [649, 282] on icon "Close" at bounding box center [645, 284] width 9 height 9
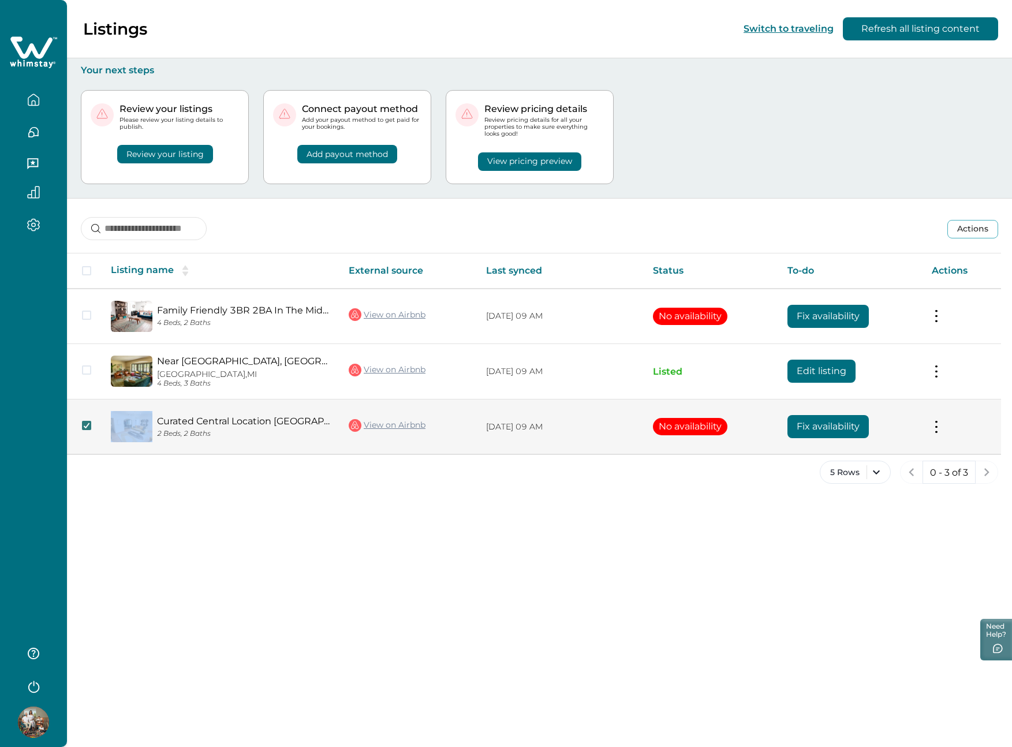
click at [81, 425] on td at bounding box center [84, 426] width 35 height 55
click at [937, 424] on button at bounding box center [936, 427] width 9 height 12
click at [853, 483] on button "View listing on Whimstay" at bounding box center [870, 479] width 132 height 21
